Goal: Book appointment/travel/reservation

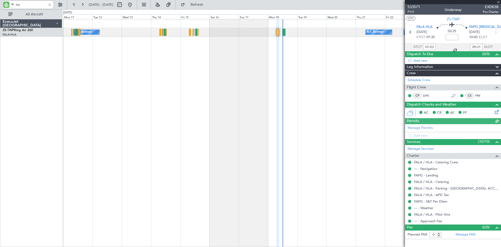
type input "t"
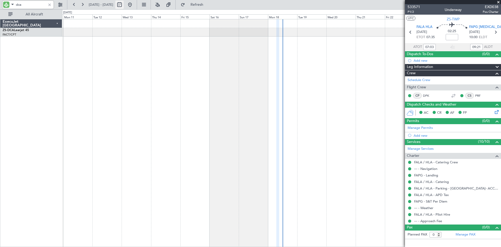
type input "dca"
click at [124, 5] on button at bounding box center [119, 5] width 8 height 8
select select "8"
select select "2025"
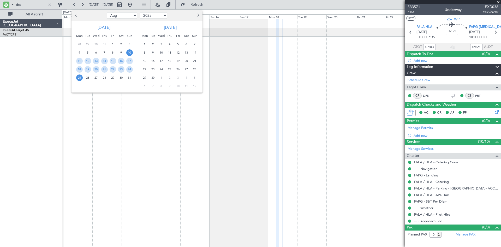
click at [179, 52] on span "12" at bounding box center [178, 52] width 7 height 7
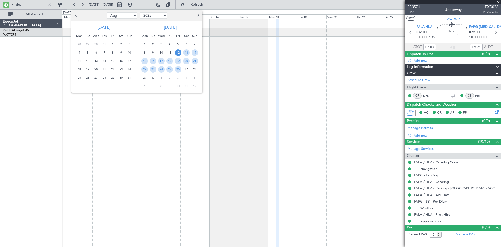
click at [179, 52] on span "12" at bounding box center [178, 52] width 7 height 7
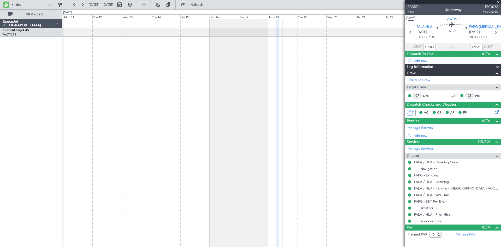
select select "9"
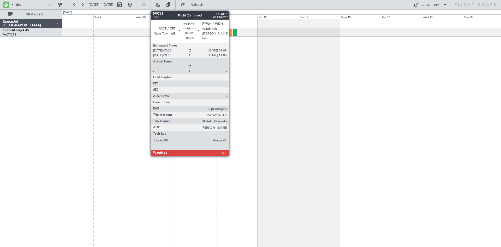
click at [231, 33] on div at bounding box center [230, 32] width 4 height 7
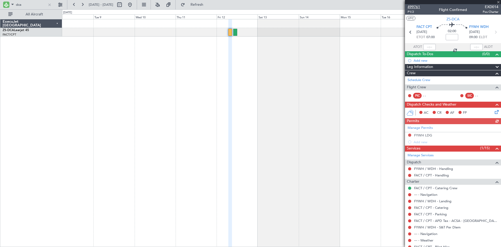
click at [413, 5] on span "499761" at bounding box center [414, 6] width 13 height 5
